Goal: Information Seeking & Learning: Understand process/instructions

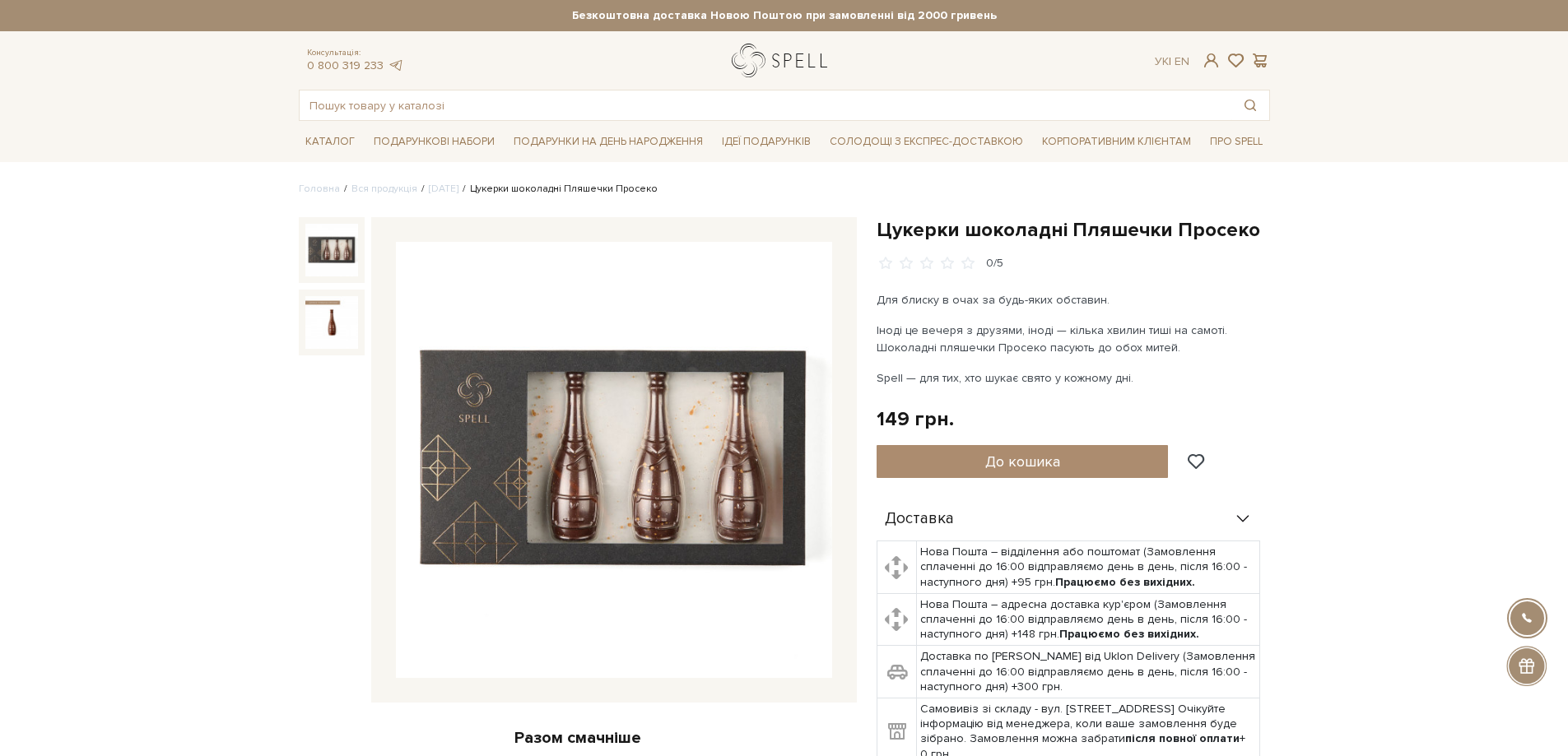
click at [806, 68] on link "logo" at bounding box center [783, 61] width 103 height 34
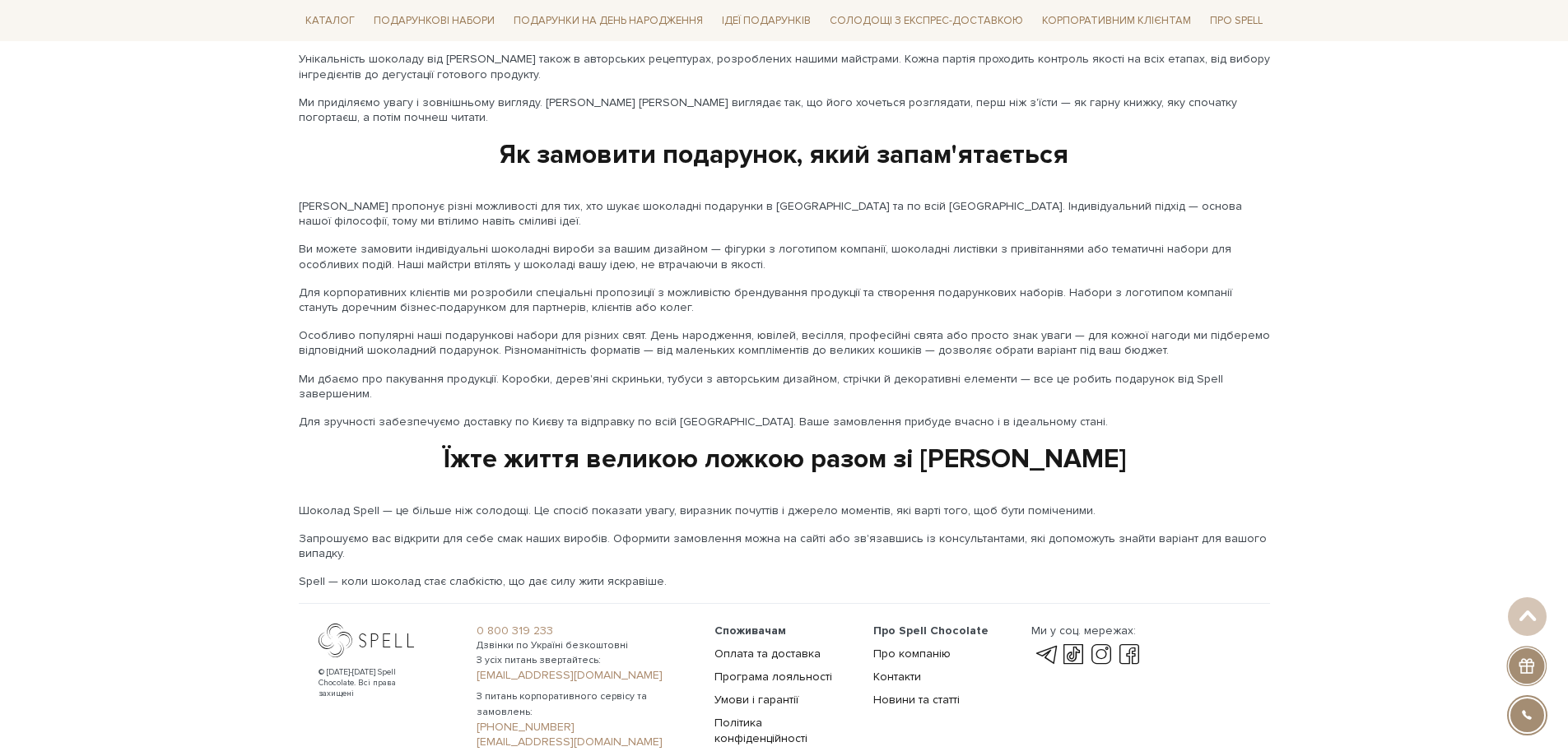
scroll to position [2627, 0]
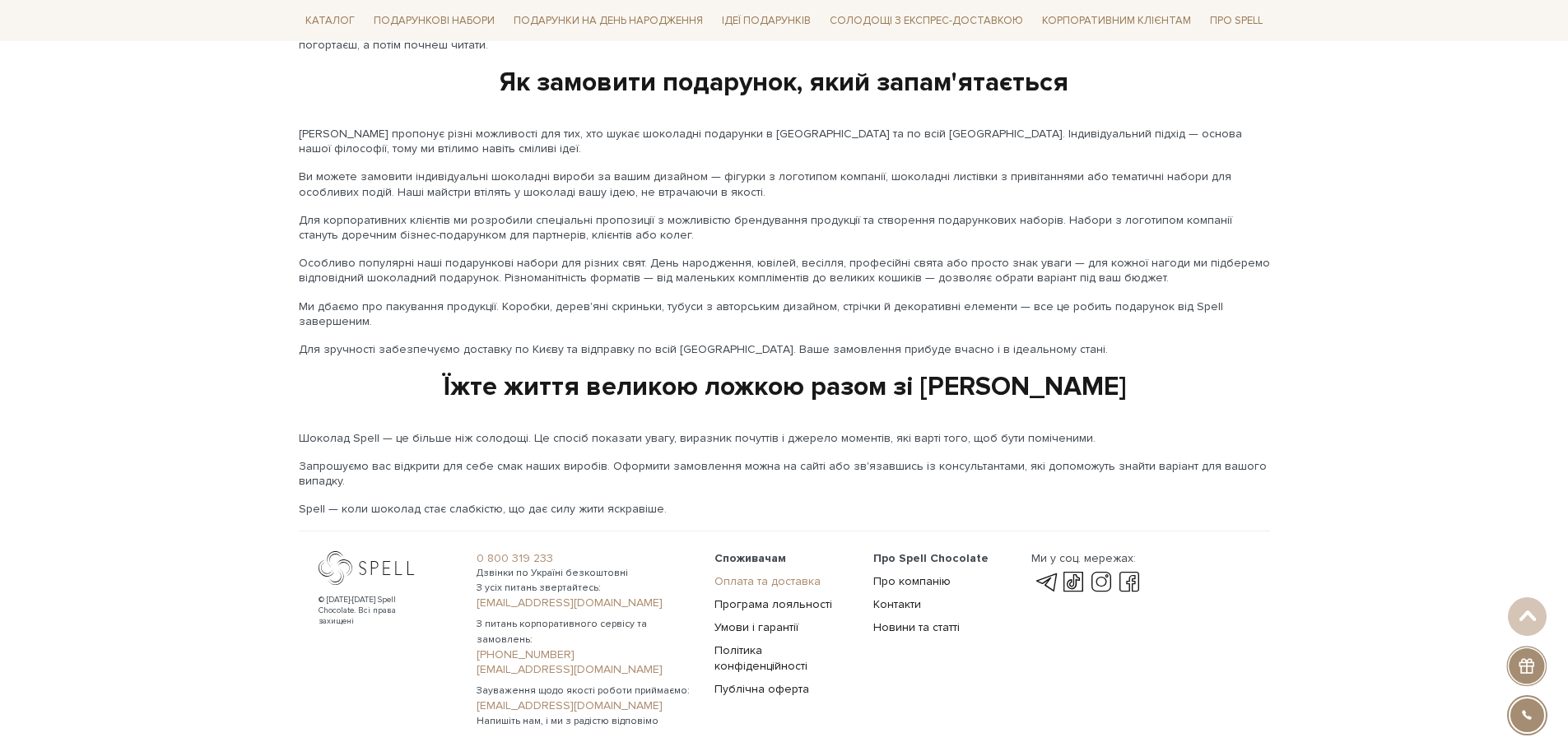
click at [811, 574] on link "Оплата та доставка" at bounding box center [767, 581] width 106 height 14
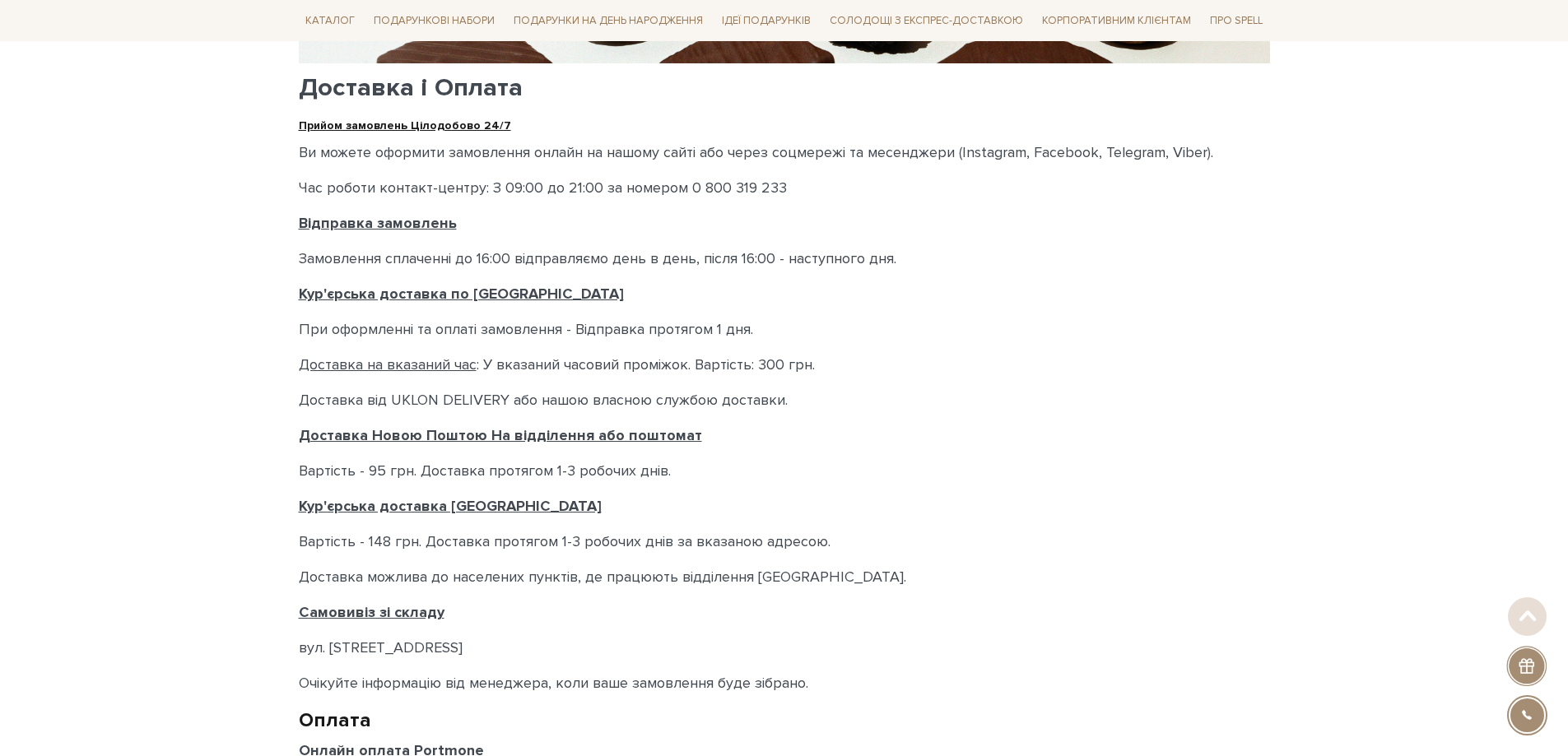
scroll to position [411, 0]
